Goal: Transaction & Acquisition: Purchase product/service

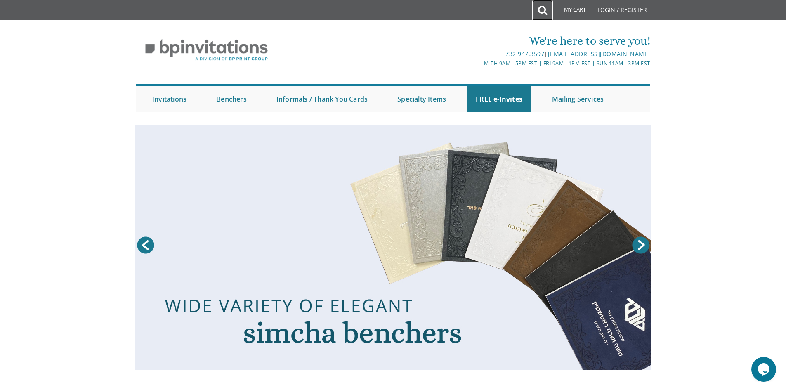
click at [545, 9] on icon at bounding box center [542, 10] width 9 height 17
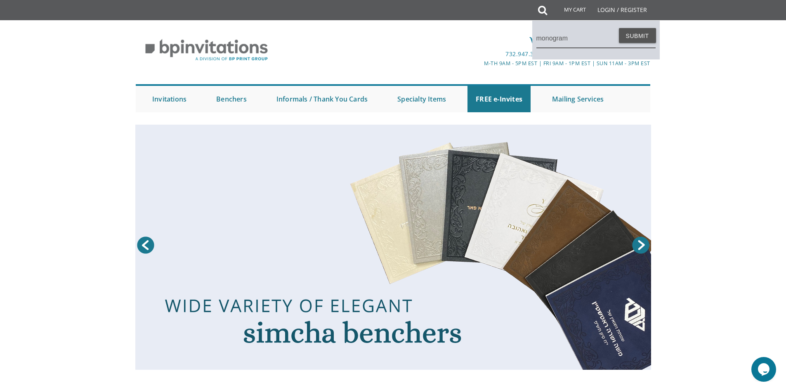
type input "monogram"
click at [619, 28] on button "Submit" at bounding box center [637, 35] width 37 height 15
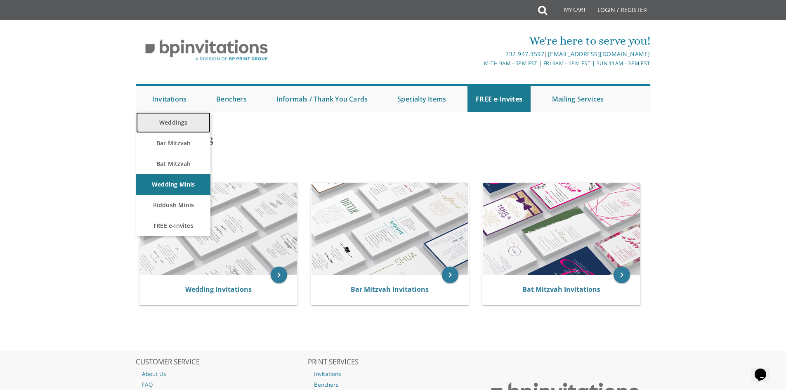
click at [174, 125] on link "Weddings" at bounding box center [173, 122] width 74 height 21
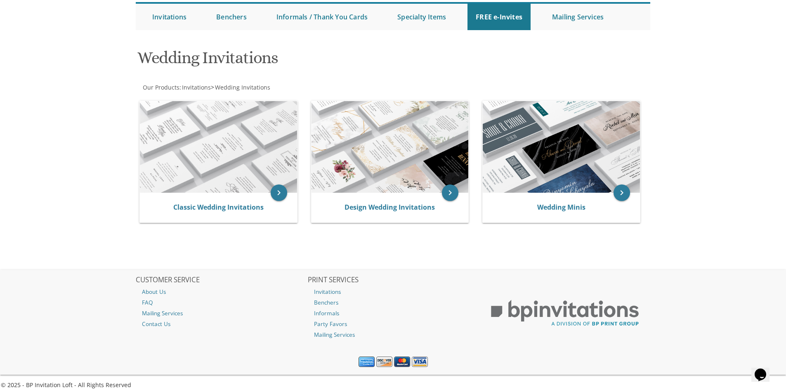
scroll to position [90, 0]
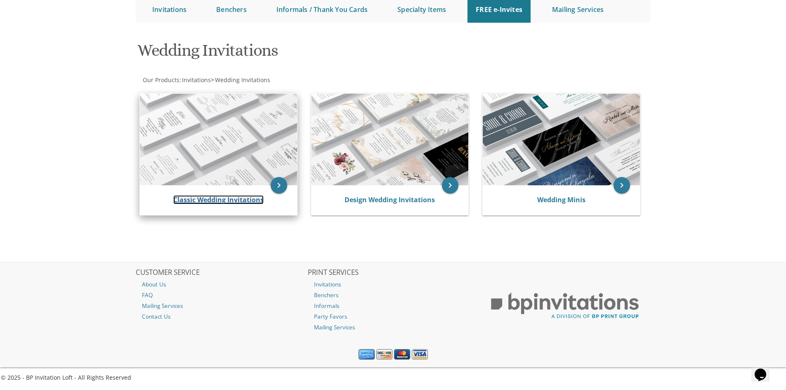
click at [232, 203] on link "Classic Wedding Invitations" at bounding box center [218, 199] width 90 height 9
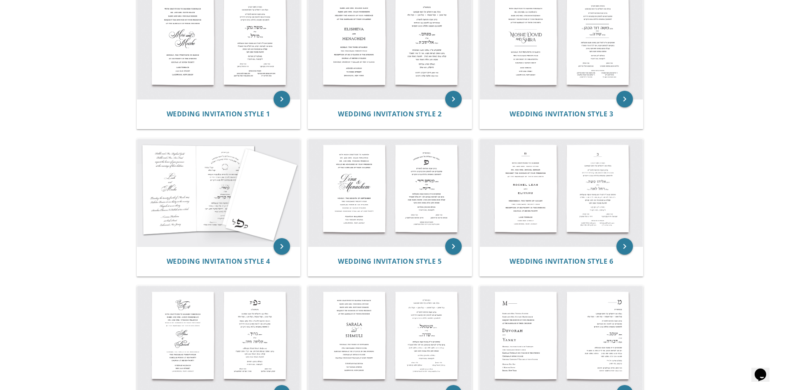
scroll to position [248, 0]
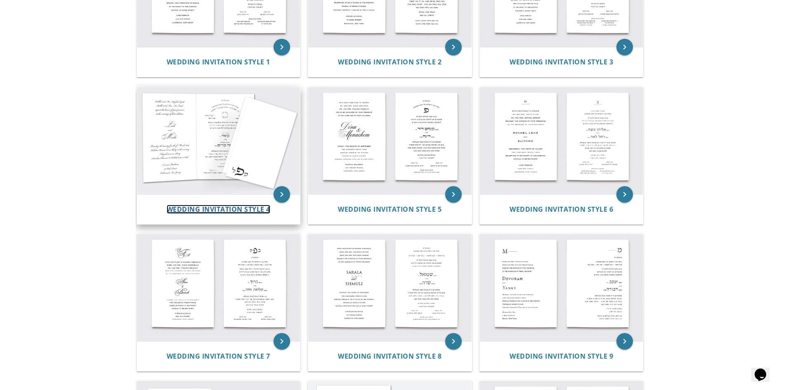
click at [216, 207] on span "Wedding Invitation Style 4" at bounding box center [219, 209] width 104 height 9
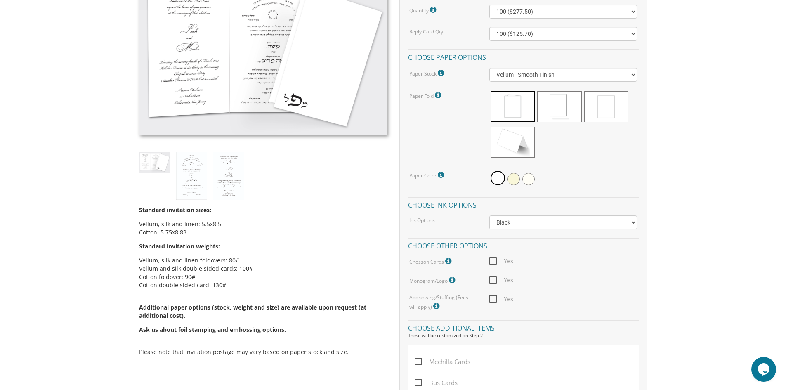
scroll to position [289, 0]
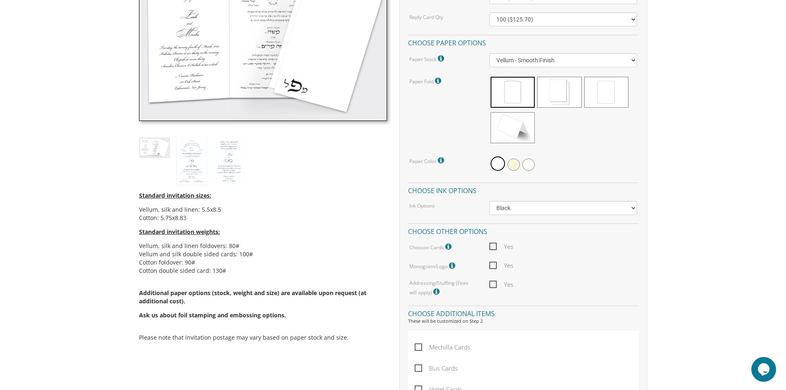
click at [454, 264] on icon at bounding box center [453, 265] width 8 height 7
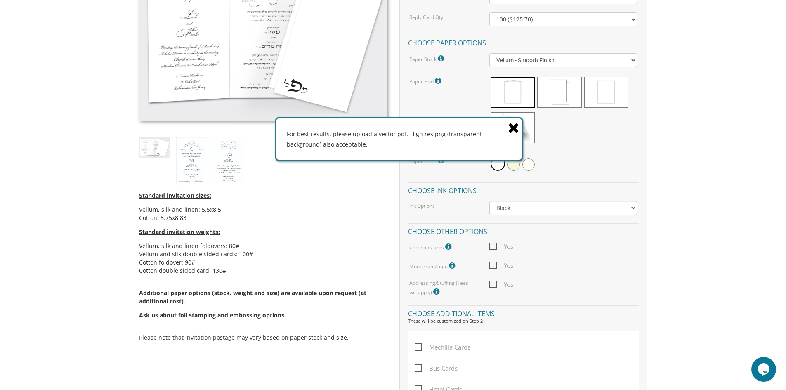
click at [511, 127] on icon at bounding box center [514, 128] width 12 height 14
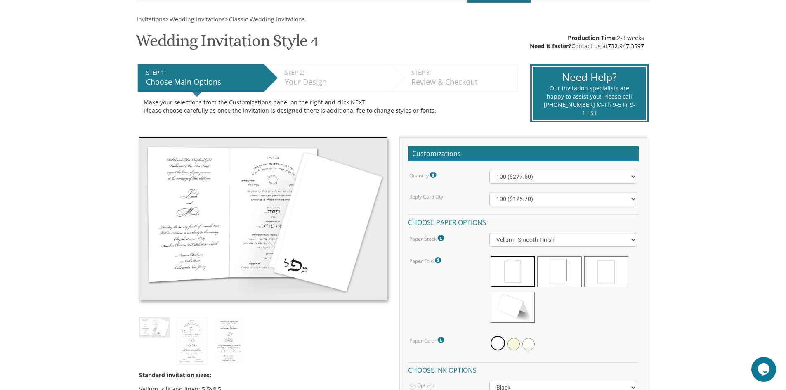
scroll to position [0, 0]
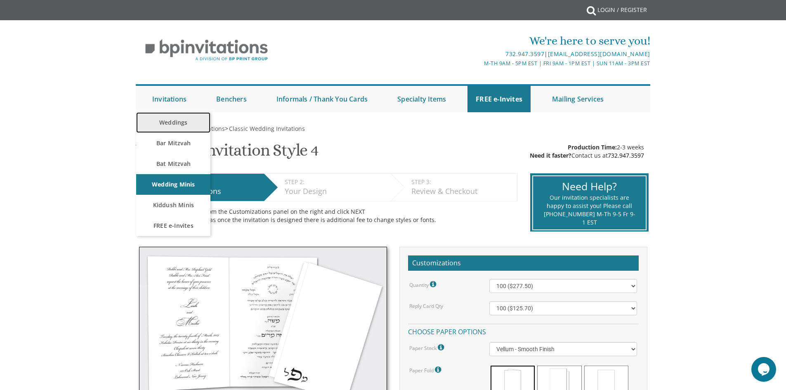
click at [169, 125] on link "Weddings" at bounding box center [173, 122] width 74 height 21
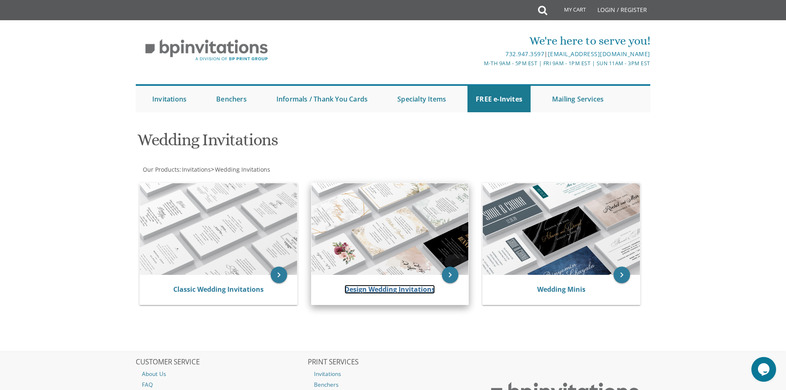
click at [368, 287] on link "Design Wedding Invitations" at bounding box center [390, 289] width 90 height 9
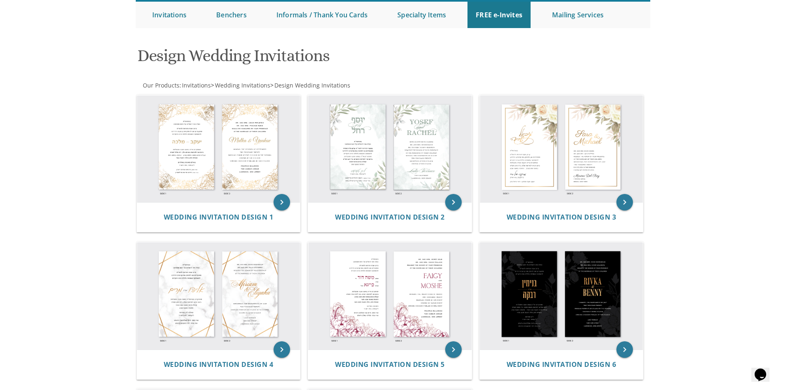
scroll to position [83, 0]
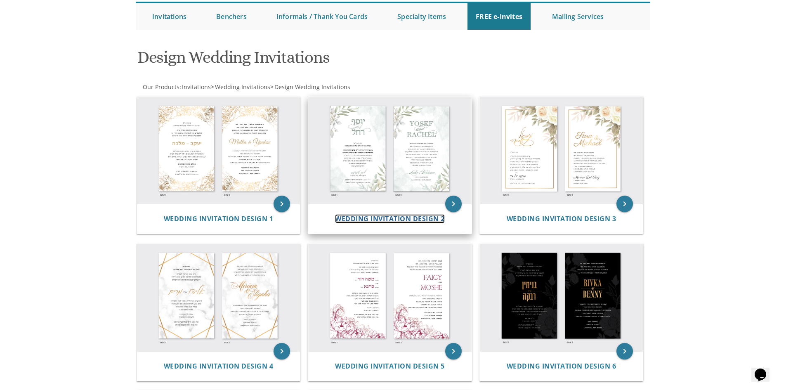
click at [385, 217] on span "Wedding Invitation Design 2" at bounding box center [390, 218] width 110 height 9
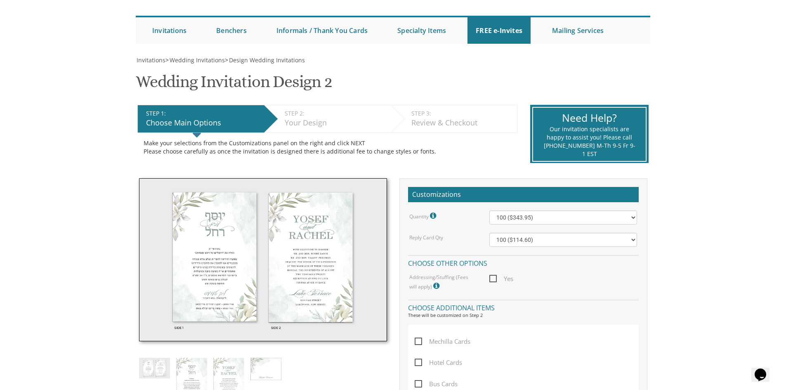
scroll to position [124, 0]
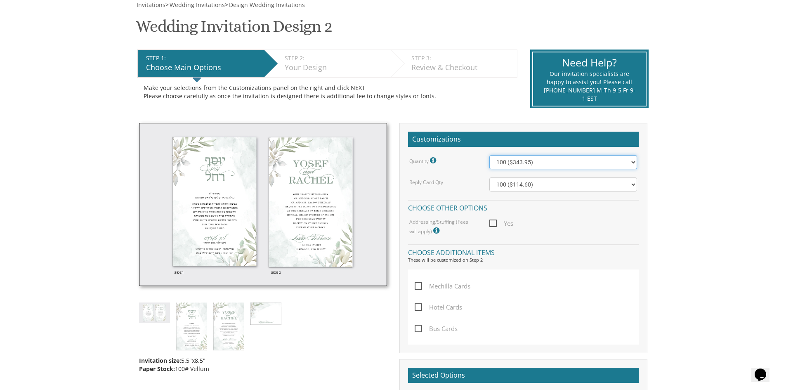
click at [554, 165] on select "100 ($343.95) 200 ($481.15) 300 ($594.30) 400 ($702.25) 500 ($807.50) 600 ($944…" at bounding box center [564, 162] width 148 height 14
click at [704, 155] on body "My Cart {{shoppingcart.totalQuantityDisplay}} Total: {{shoppingcart.subtotal}} …" at bounding box center [393, 307] width 786 height 862
click at [433, 229] on icon at bounding box center [437, 230] width 8 height 7
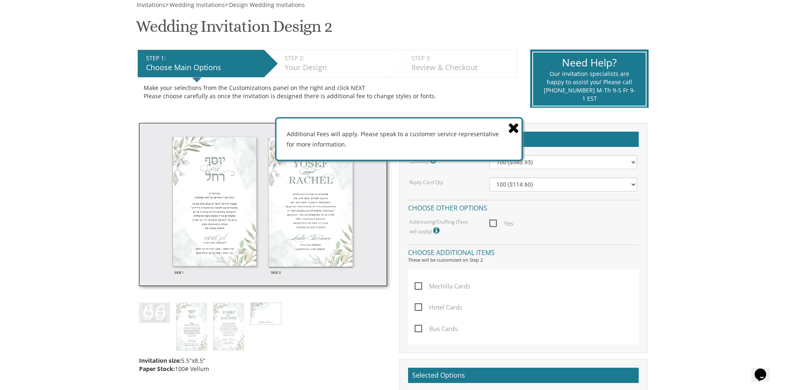
click at [495, 223] on span "Yes" at bounding box center [502, 223] width 24 height 10
click at [495, 223] on input "Yes" at bounding box center [492, 222] width 5 height 5
checkbox input "true"
click at [514, 126] on icon at bounding box center [514, 128] width 12 height 14
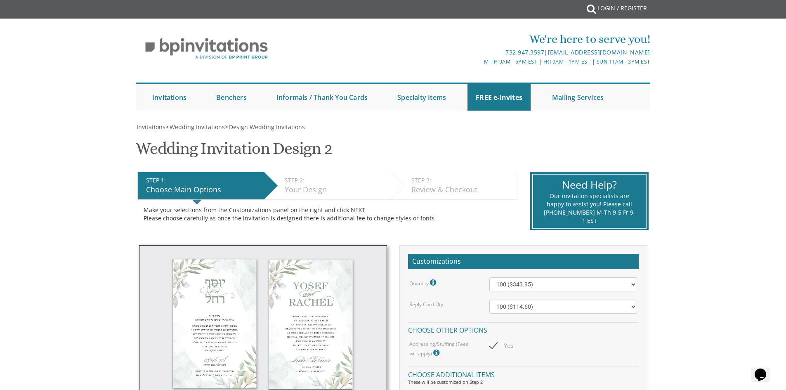
scroll to position [0, 0]
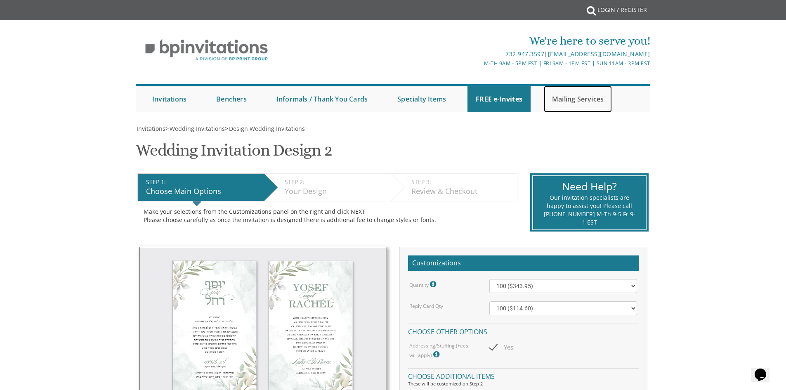
click at [571, 100] on link "Mailing Services" at bounding box center [578, 99] width 68 height 26
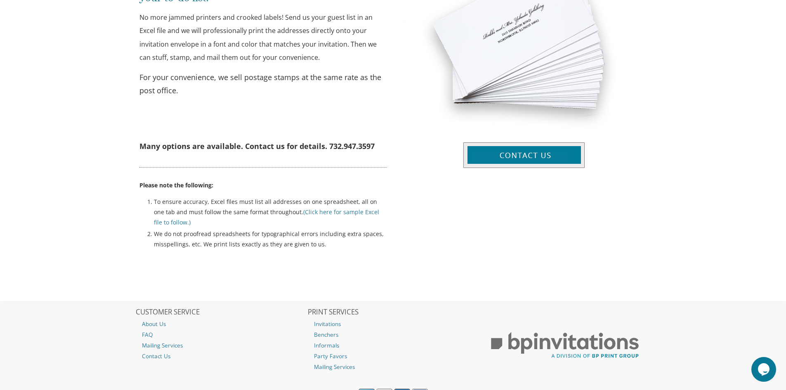
scroll to position [372, 0]
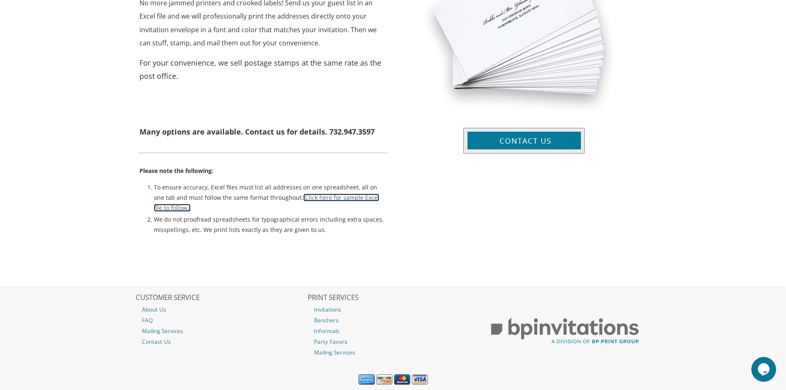
click at [325, 197] on link "(Click here for sample Excel file to follow.)" at bounding box center [266, 203] width 225 height 18
